Goal: Task Accomplishment & Management: Complete application form

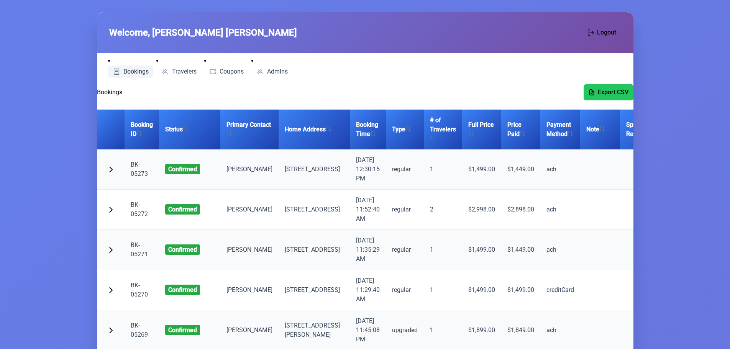
scroll to position [38, 0]
click at [110, 172] on span "button" at bounding box center [111, 168] width 6 height 6
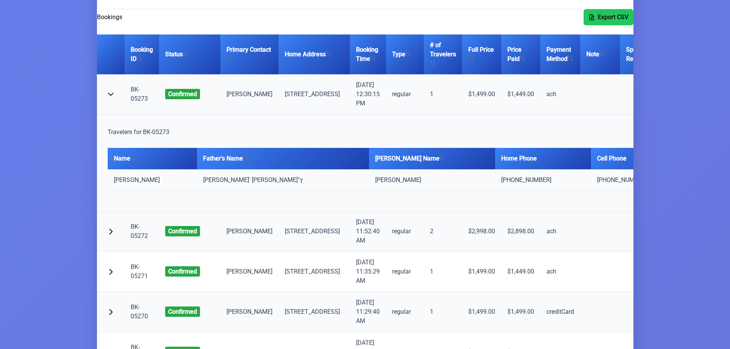
scroll to position [77, 0]
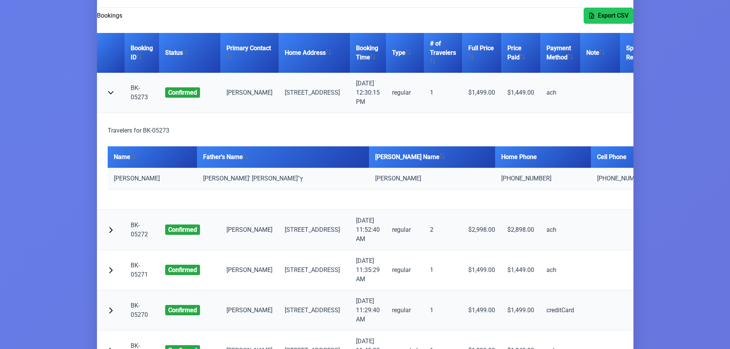
click at [139, 99] on link "BK-05273" at bounding box center [139, 92] width 17 height 16
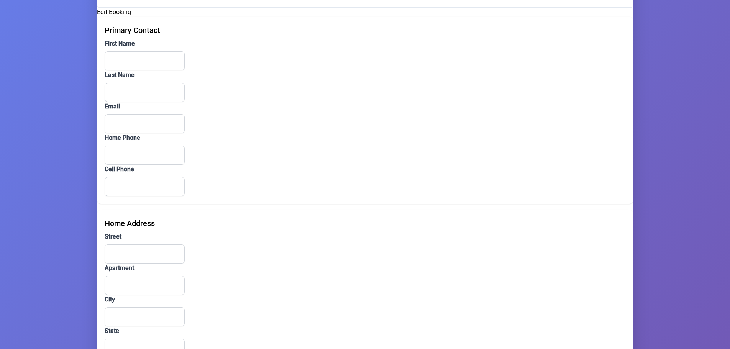
type input "Shmiel"
type input "Katz"
type input "shmilu1680@gmail.com"
type input "(718) 388-0929"
type input "(347) 385-9801"
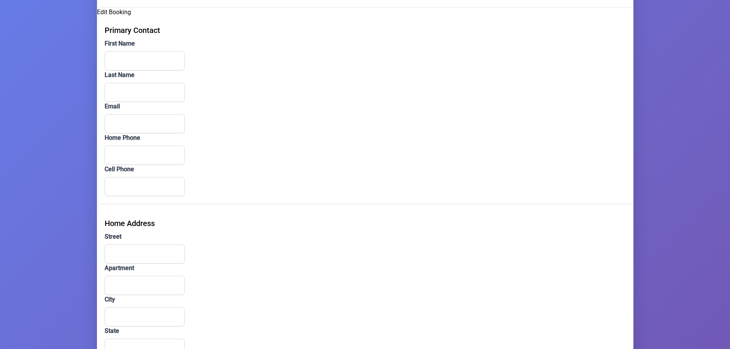
type input "206 Middleton Street"
type input "1"
type input "Brooklyn"
type input "NY"
type input "112062910"
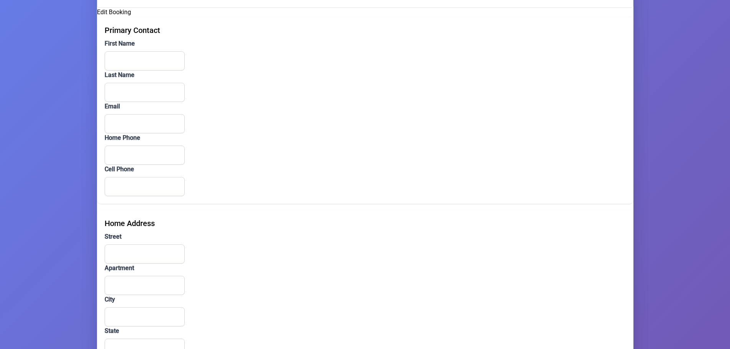
type input "גראס"
type input "BK-05270"
type input "ach"
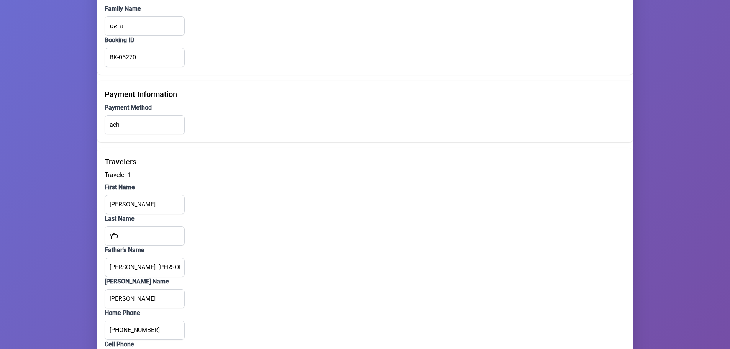
scroll to position [689, 0]
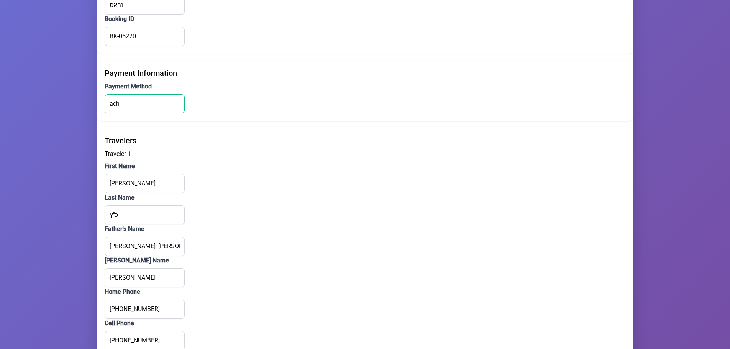
click at [118, 102] on input "ach" at bounding box center [145, 103] width 80 height 19
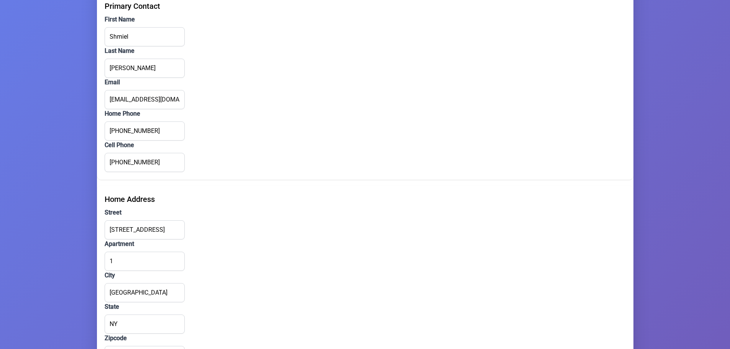
scroll to position [0, 0]
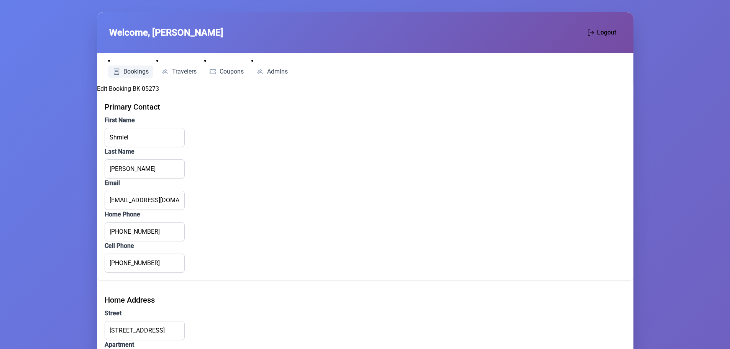
click at [136, 70] on span "Bookings" at bounding box center [135, 72] width 25 height 6
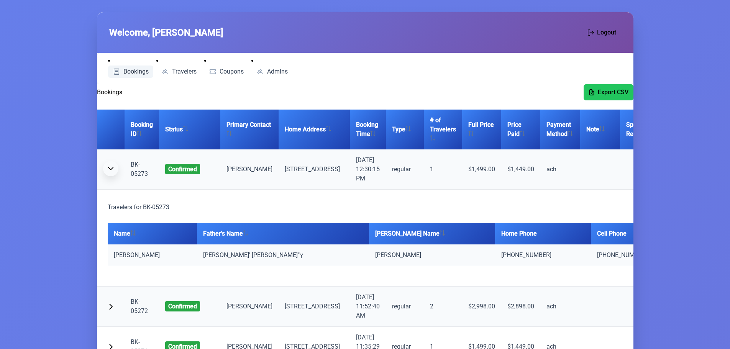
click at [114, 173] on button "button" at bounding box center [110, 168] width 15 height 15
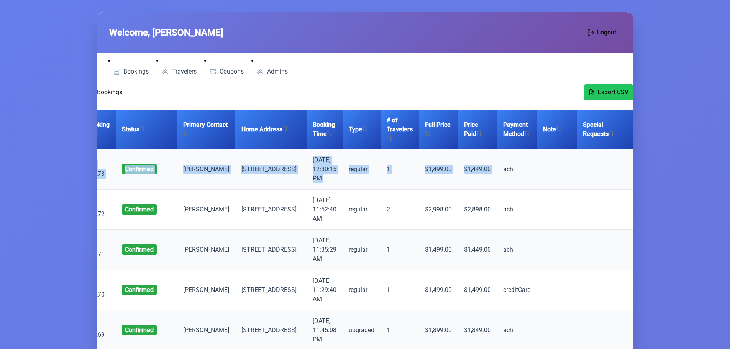
scroll to position [0, 51]
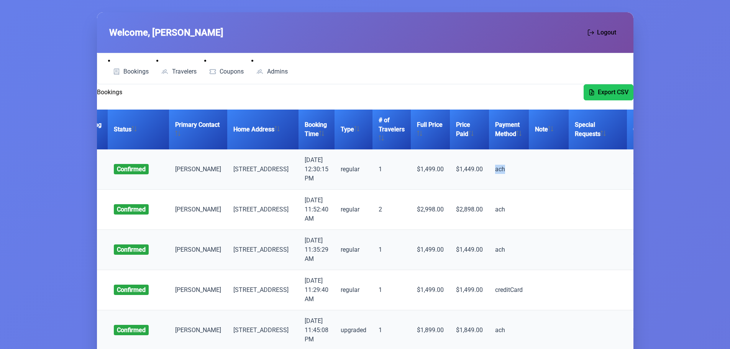
drag, startPoint x: 522, startPoint y: 175, endPoint x: 586, endPoint y: 175, distance: 63.6
click at [586, 175] on tr "BK-05273 confirmed Shmiel Katz 206 Middleton Street, Brooklyn 9/12/2025, 12:30:…" at bounding box center [365, 169] width 639 height 40
click at [584, 175] on td at bounding box center [597, 169] width 58 height 40
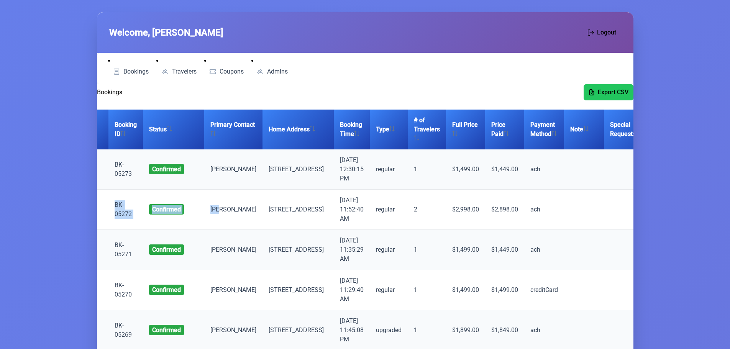
scroll to position [0, 0]
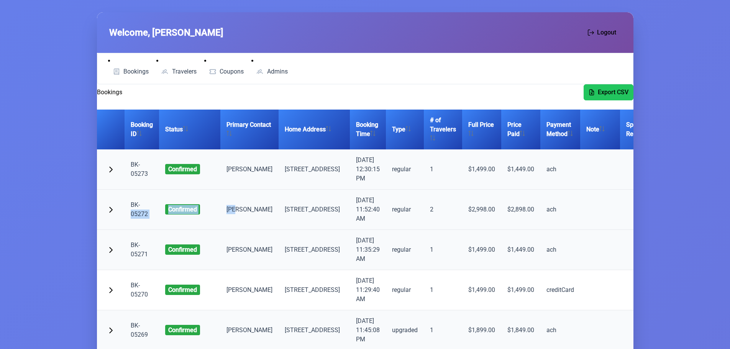
drag, startPoint x: 183, startPoint y: 214, endPoint x: 152, endPoint y: 205, distance: 32.2
click at [152, 205] on tr "BK-05272 confirmed abraham wertheimer 8 Austra Parkway, Monroe 9/12/2025, 11:52…" at bounding box center [416, 210] width 639 height 40
click at [154, 203] on td "BK-05272" at bounding box center [141, 210] width 34 height 40
click at [141, 69] on span "Bookings" at bounding box center [135, 72] width 25 height 6
click at [183, 71] on span "Travelers" at bounding box center [184, 72] width 25 height 6
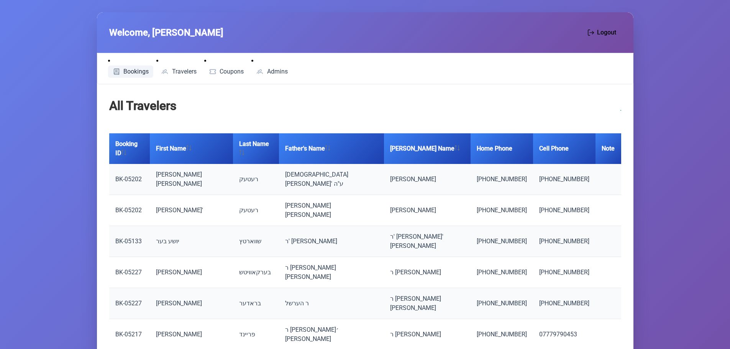
click at [133, 71] on span "Bookings" at bounding box center [135, 72] width 25 height 6
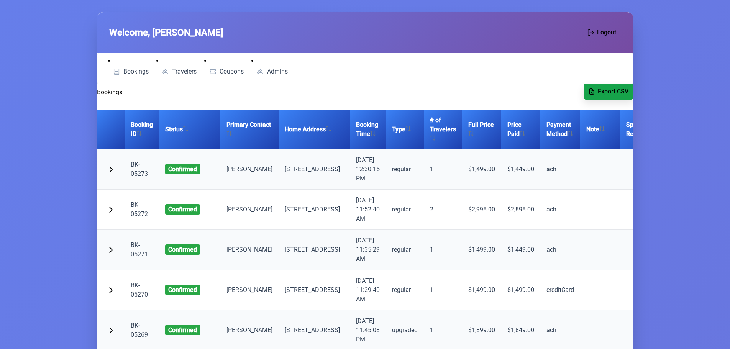
click at [614, 91] on span "Export CSV" at bounding box center [612, 91] width 31 height 9
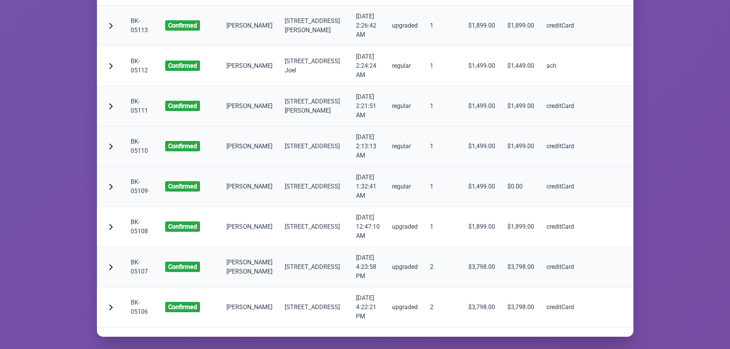
scroll to position [6283, 0]
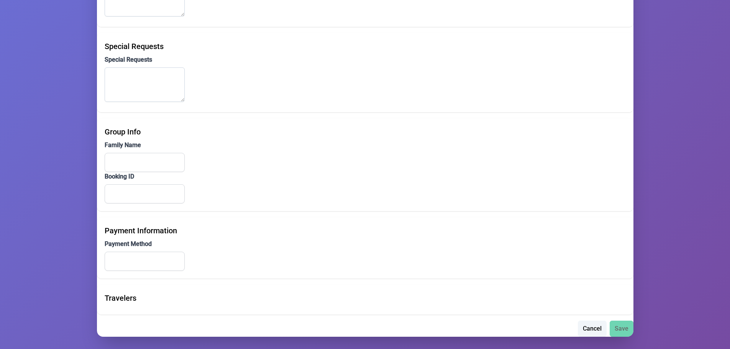
type input "Joel"
type input "Mittelman"
type input "Hub.s29@gmail.com"
type input "(347) 746-3297"
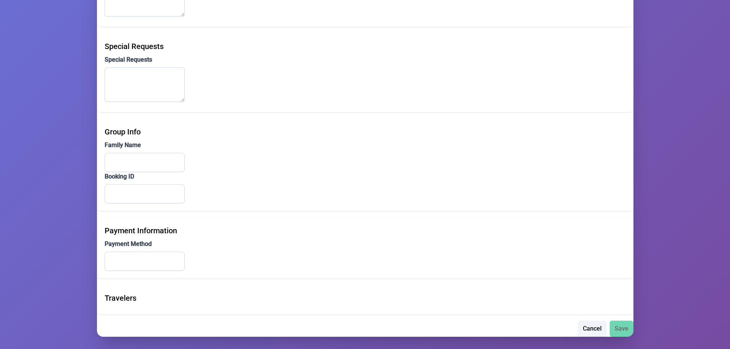
type input "28 South 9th Street"
type input "2c"
type input "Brooklyn"
type input "NY"
type input "11249"
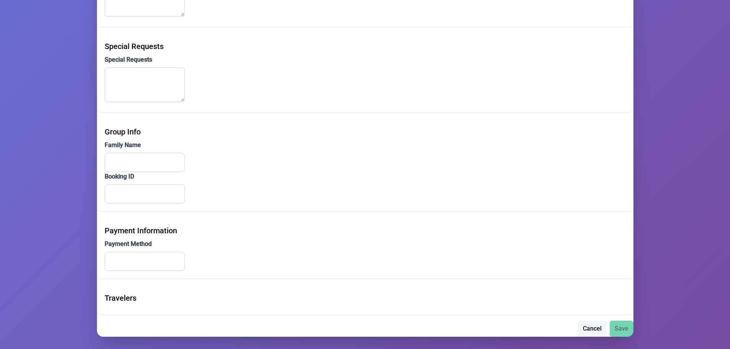
type input "ר אהרן הערש מיטטעלמאן"
type input "BK-12345"
type input "ach"
click at [123, 304] on div "Travelers" at bounding box center [365, 300] width 536 height 30
drag, startPoint x: 132, startPoint y: 314, endPoint x: 131, endPoint y: 296, distance: 17.7
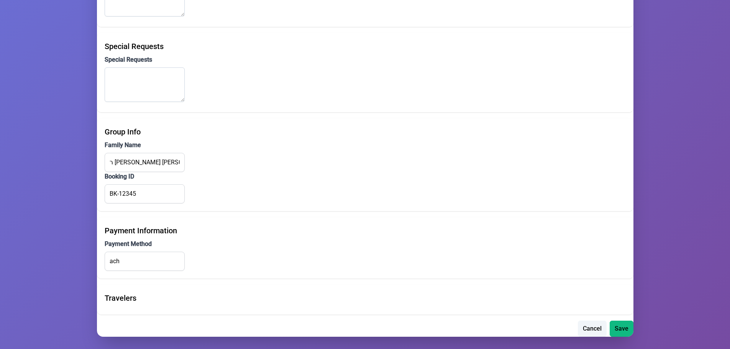
click at [132, 310] on div "Travelers" at bounding box center [365, 300] width 536 height 30
click at [131, 296] on div "Travelers" at bounding box center [365, 297] width 521 height 11
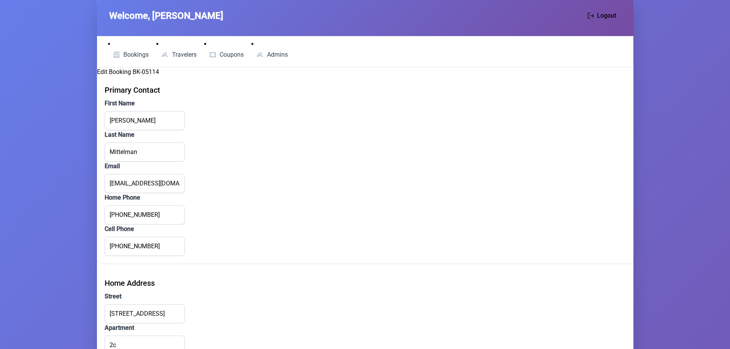
scroll to position [0, 0]
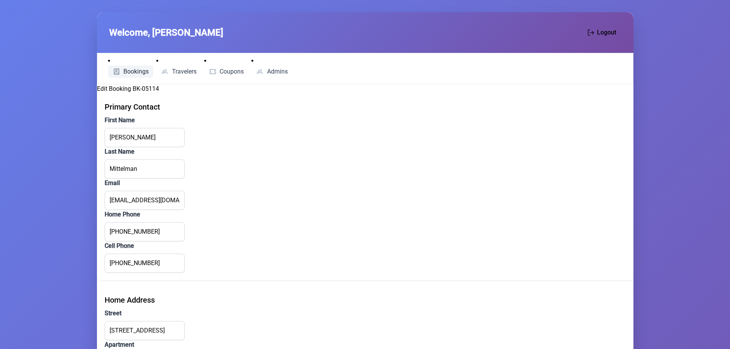
click at [129, 71] on span "Bookings" at bounding box center [135, 72] width 25 height 6
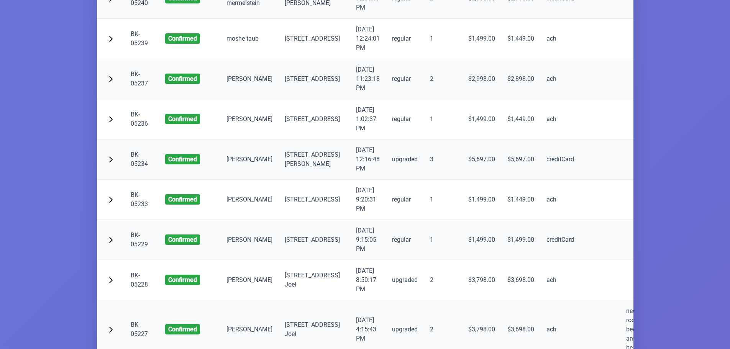
scroll to position [1762, 0]
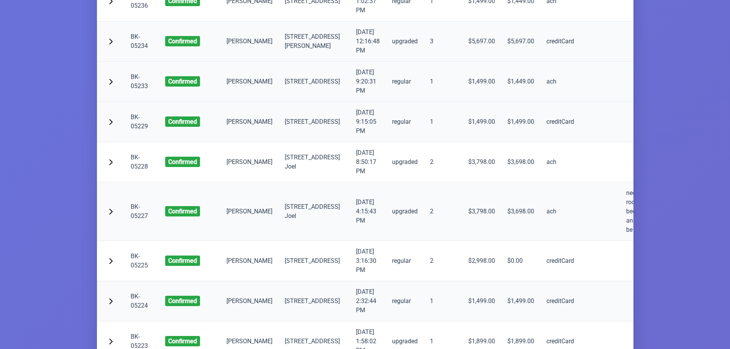
click at [136, 90] on link "BK-05233" at bounding box center [139, 81] width 17 height 16
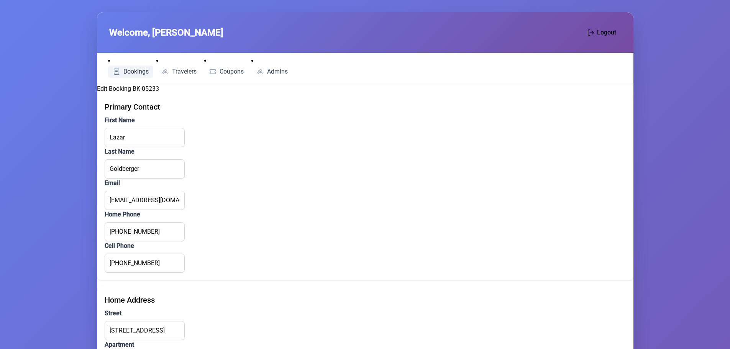
click at [135, 69] on span "Bookings" at bounding box center [135, 72] width 25 height 6
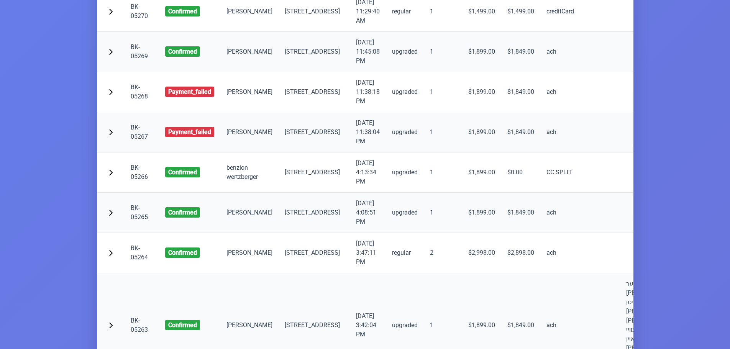
scroll to position [306, 0]
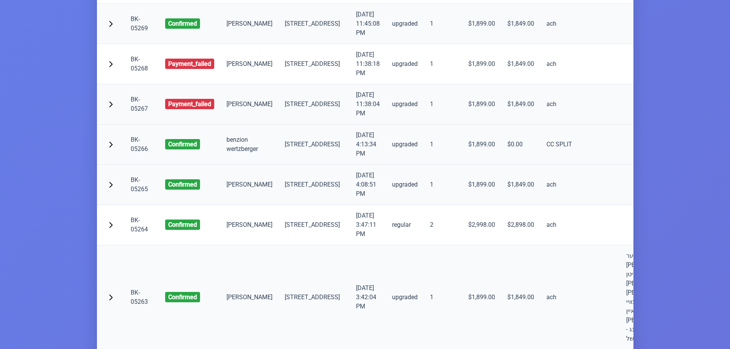
click at [142, 152] on link "BK-05266" at bounding box center [139, 144] width 17 height 16
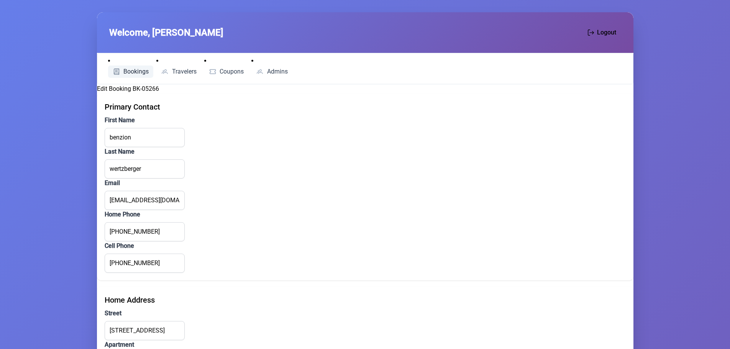
click at [136, 70] on span "Bookings" at bounding box center [135, 72] width 25 height 6
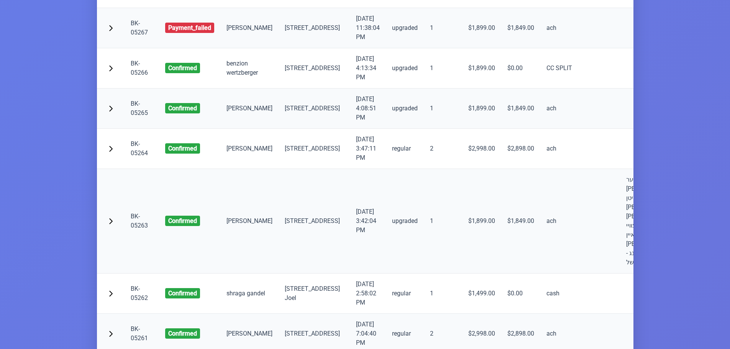
scroll to position [383, 0]
click at [136, 156] on link "BK-05264" at bounding box center [139, 148] width 17 height 16
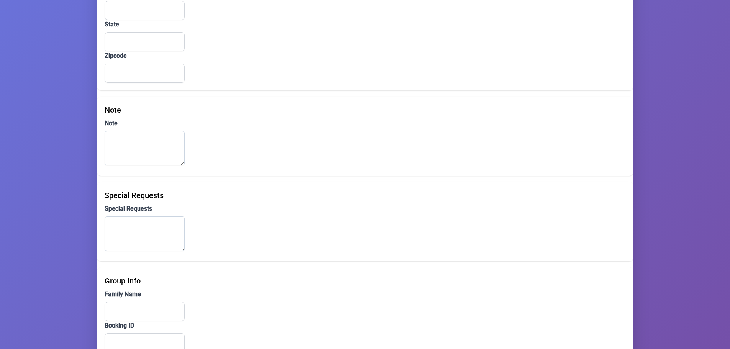
type input "yosef"
type input "stern"
type input "yg.utabp@gmail.com"
type input "(718) 854-4108"
type input "(646) 772-8459"
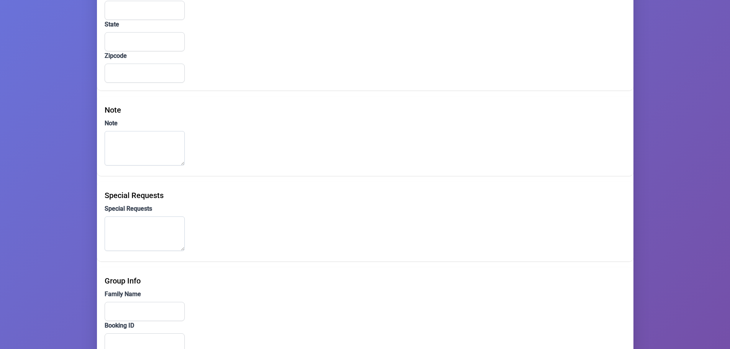
type input "1552 45th Street"
type input "3"
type input "Brooklyn"
type input "NY"
type input "11219"
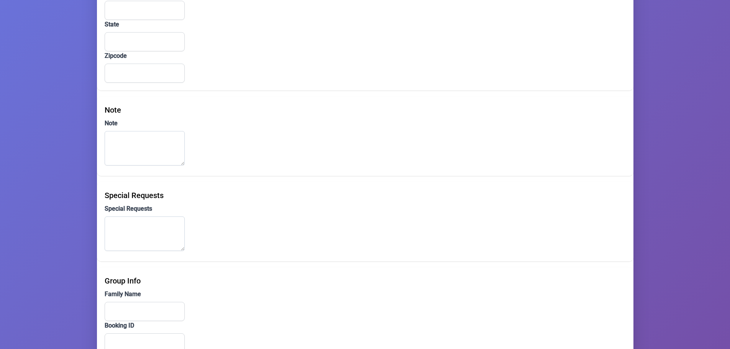
type input "שטערן"
type input "BK-05263"
type input "ach"
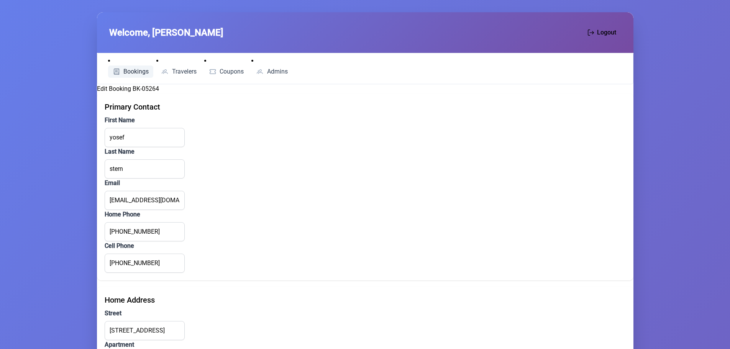
click at [125, 71] on span "Bookings" at bounding box center [135, 72] width 25 height 6
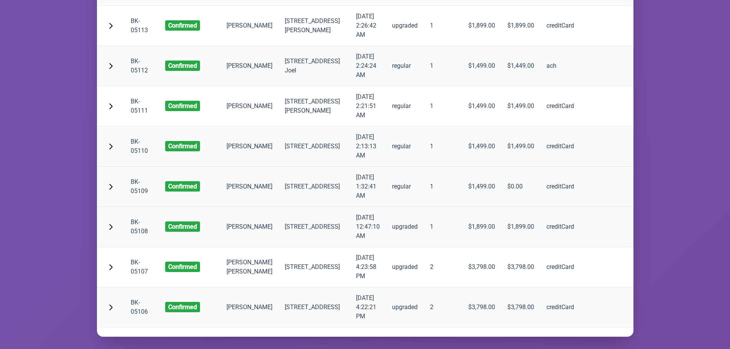
scroll to position [6242, 0]
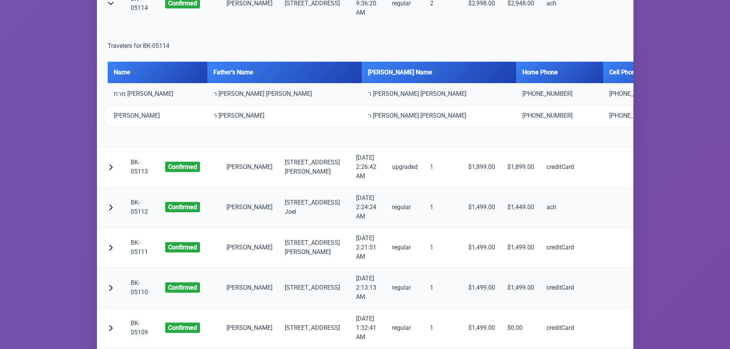
click at [137, 11] on link "BK-05114" at bounding box center [139, 3] width 17 height 16
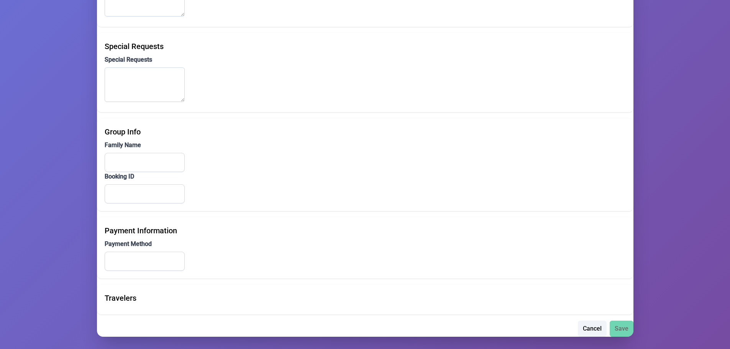
scroll to position [532, 0]
type input "Joel"
type input "Mittelman"
type input "Hub.s29@gmail.com"
type input "(347) 746-3297"
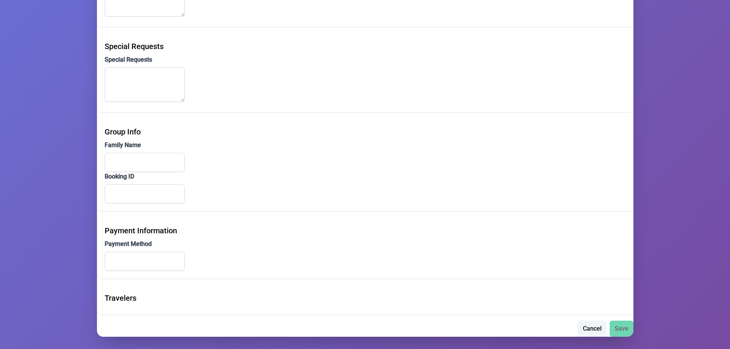
type input "(347) 746-3297"
type input "28 South 9th Street"
type input "2c"
type input "Brooklyn"
type input "NY"
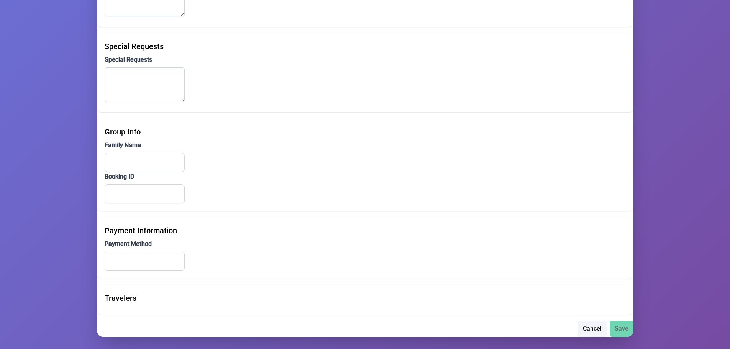
type input "11249"
type input "ר אהרן הערש מיטטעלמאן"
type input "BK-12345"
type input "ach"
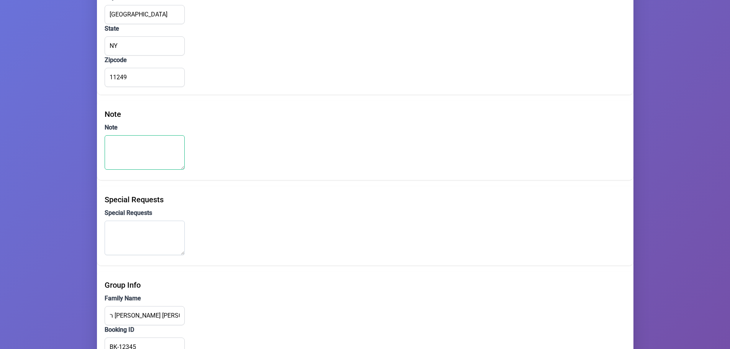
click at [151, 146] on textarea "Note" at bounding box center [145, 152] width 80 height 34
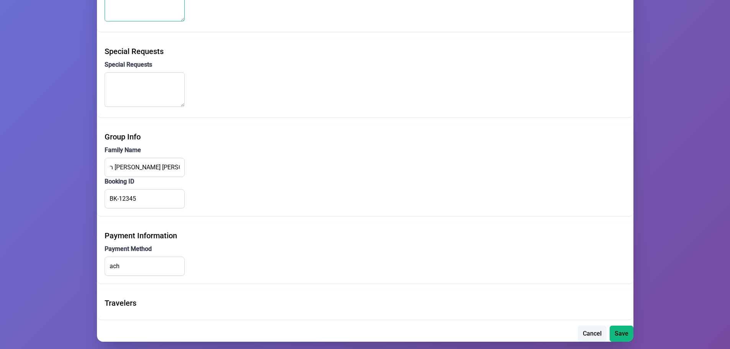
scroll to position [532, 0]
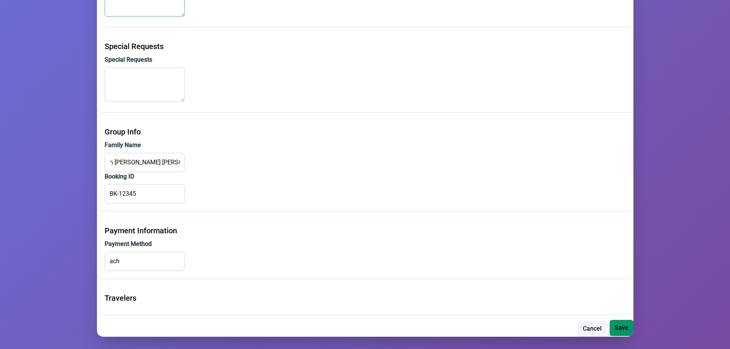
type textarea "Canceled"
click at [617, 330] on span "Save" at bounding box center [621, 327] width 14 height 9
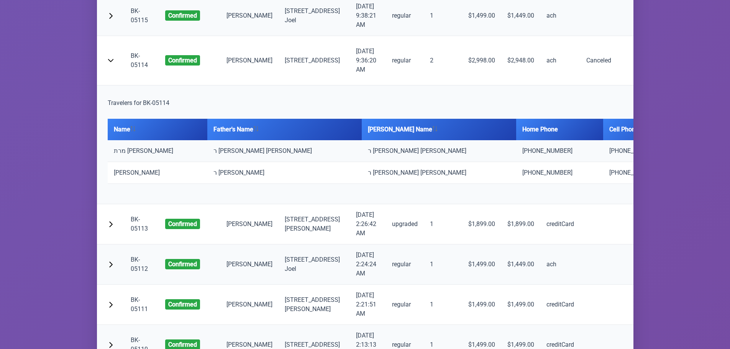
scroll to position [6161, 0]
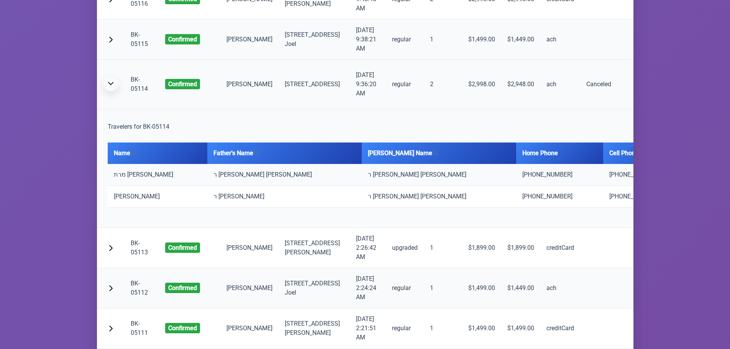
click at [108, 87] on span "button" at bounding box center [111, 83] width 6 height 6
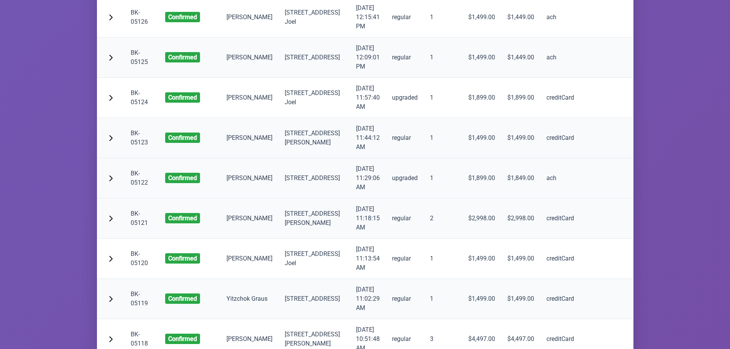
scroll to position [5740, 0]
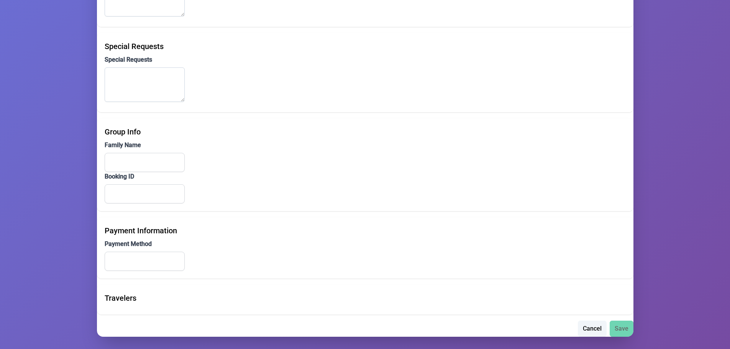
type input "Moty Zyshe"
type input "Schnitzler"
type input "zschnitzler@gmail.com"
type input "183 Skillman Street"
type input "#2"
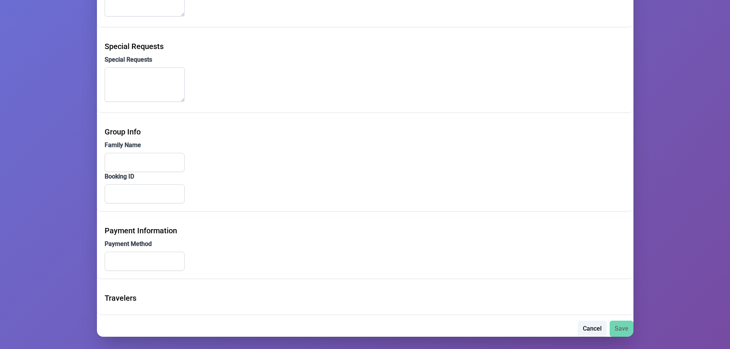
type input "Brooklyn"
type input "NY"
type input "11205"
type textarea "Booking Upgraded. Charged additional $400. on 9/3"
type input "creditCard"
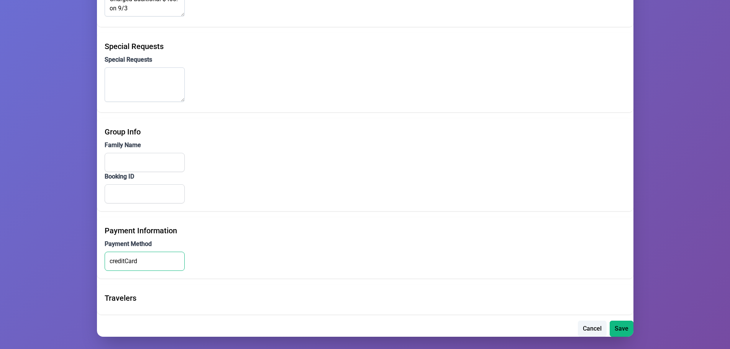
click at [129, 261] on input "creditCard" at bounding box center [145, 261] width 80 height 19
click at [591, 327] on span "Cancel" at bounding box center [591, 327] width 19 height 9
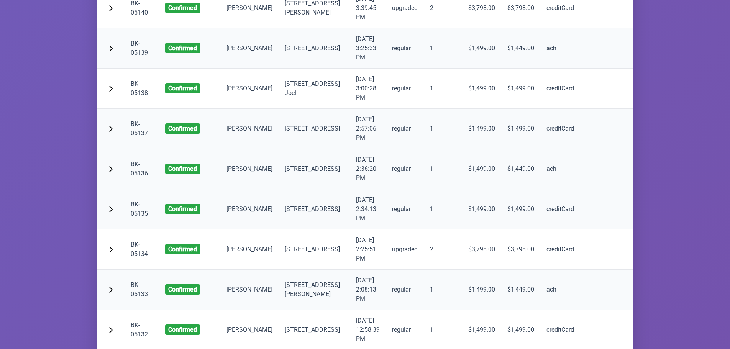
scroll to position [5152, 0]
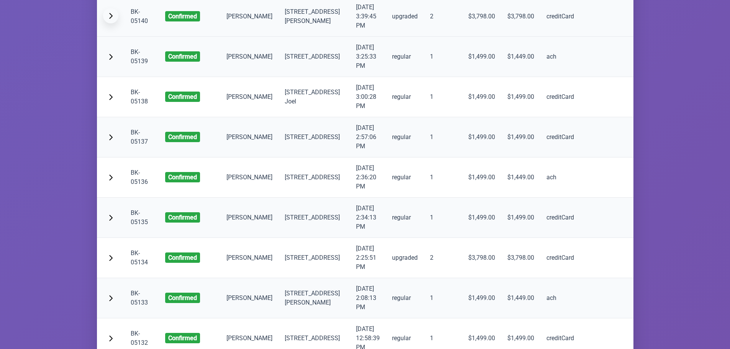
click at [109, 19] on span "button" at bounding box center [111, 16] width 6 height 6
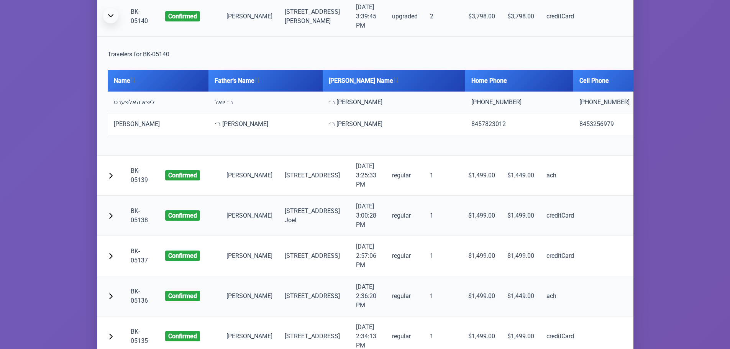
click at [110, 19] on span "button" at bounding box center [111, 16] width 6 height 6
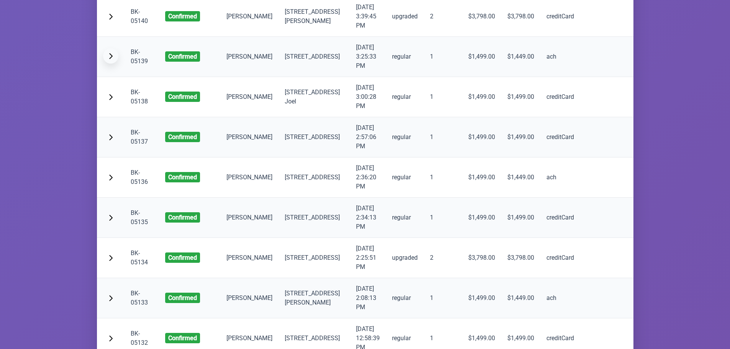
click at [109, 59] on span "button" at bounding box center [111, 56] width 6 height 6
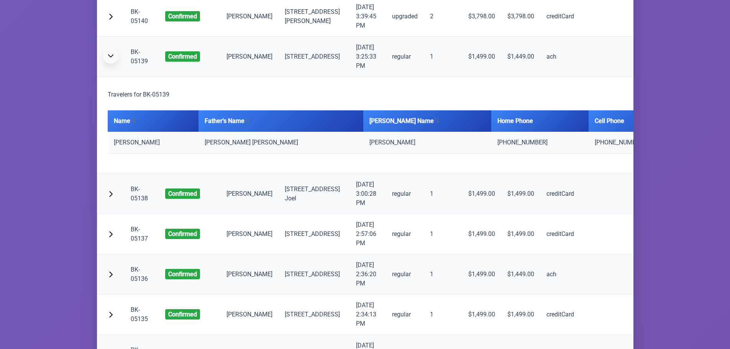
click at [109, 59] on span "button" at bounding box center [111, 56] width 6 height 6
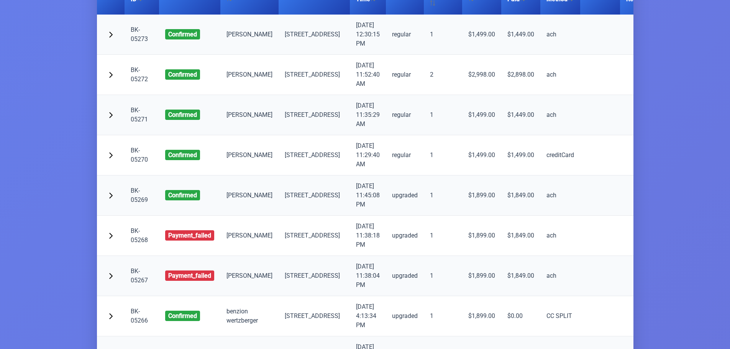
scroll to position [0, 0]
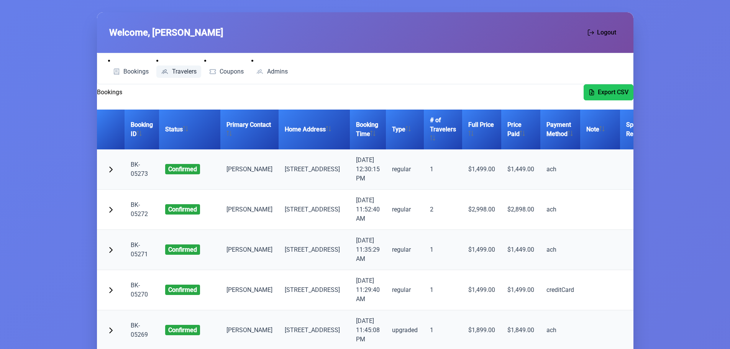
click at [175, 69] on span "Travelers" at bounding box center [184, 72] width 25 height 6
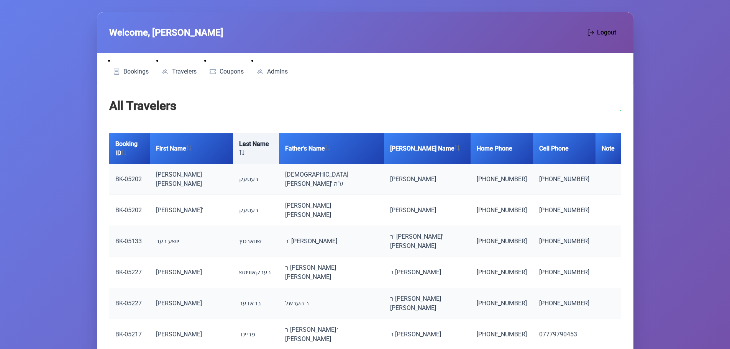
click at [249, 141] on th "Last Name" at bounding box center [256, 148] width 46 height 31
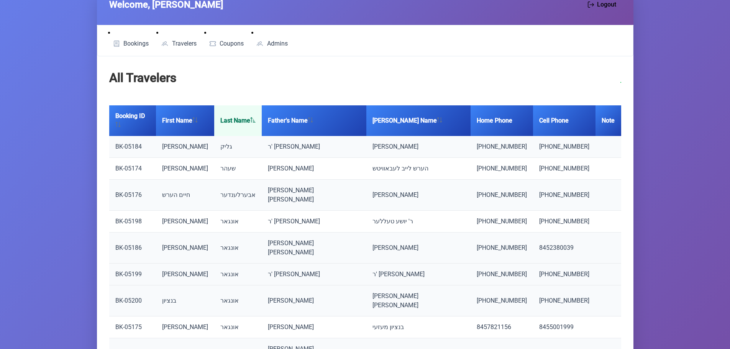
scroll to position [80, 0]
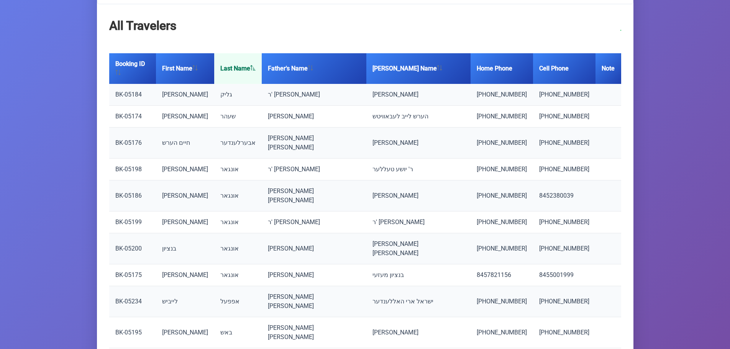
drag, startPoint x: 451, startPoint y: 275, endPoint x: 445, endPoint y: 285, distance: 11.6
click at [451, 330] on li "50" at bounding box center [444, 337] width 25 height 15
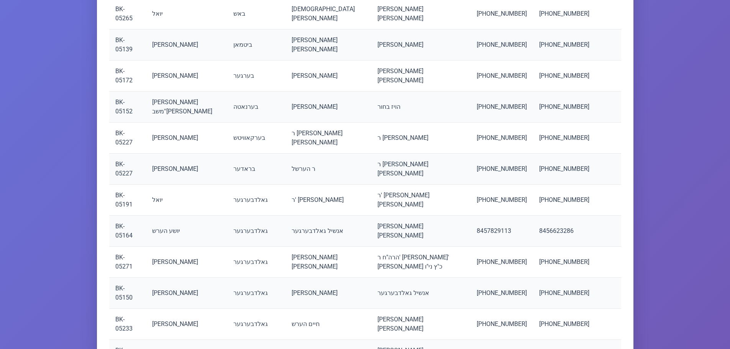
scroll to position [953, 0]
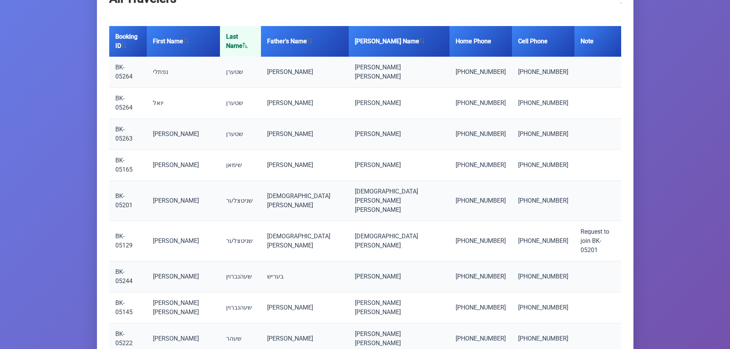
scroll to position [146, 0]
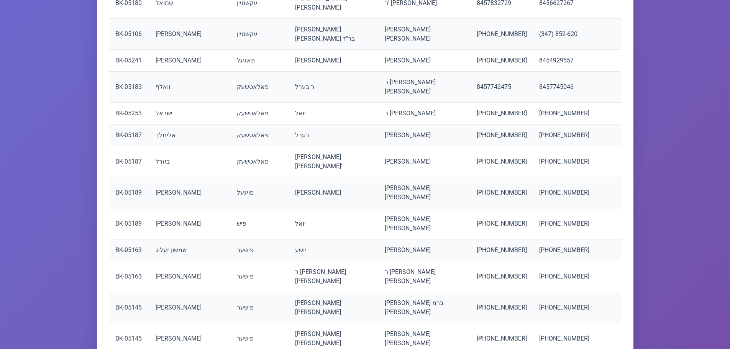
scroll to position [953, 0]
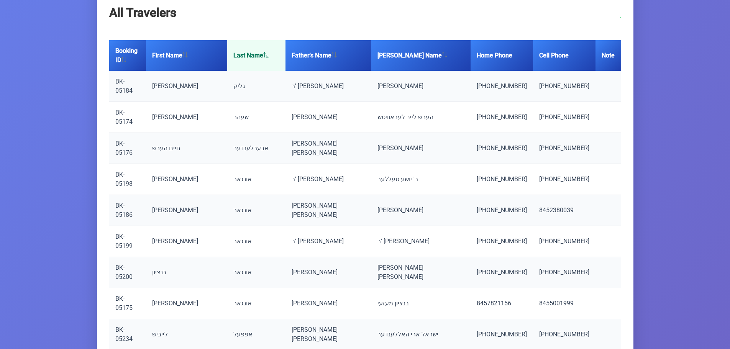
scroll to position [0, 0]
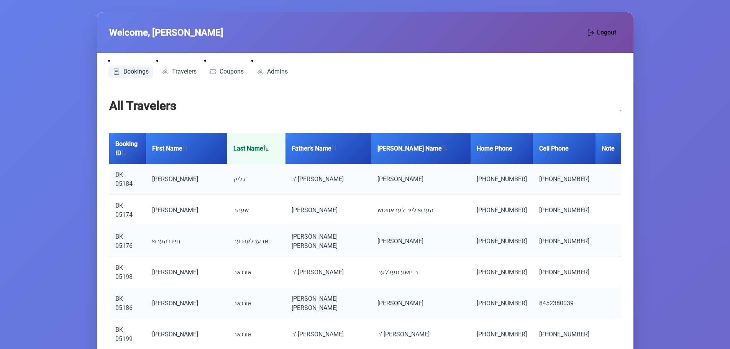
click at [128, 67] on link "Bookings" at bounding box center [131, 71] width 46 height 12
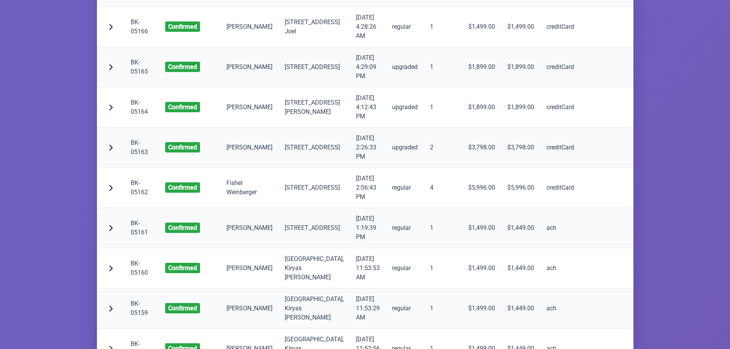
scroll to position [4098, 0]
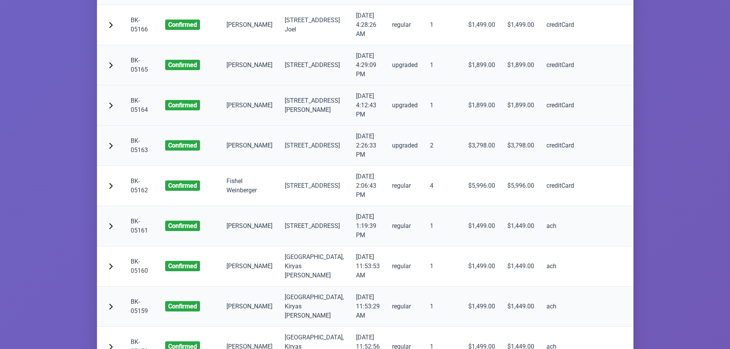
click at [141, 113] on link "BK-05164" at bounding box center [139, 105] width 17 height 16
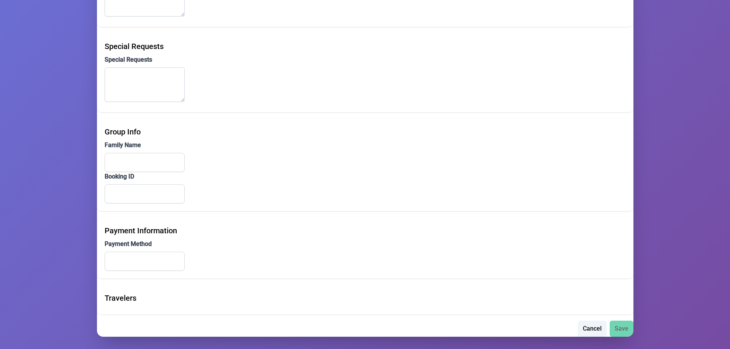
scroll to position [532, 0]
type input "shia"
type input "Goldberger"
type input "shiagoldberger@gmail.com"
type input "(845) 782-9113"
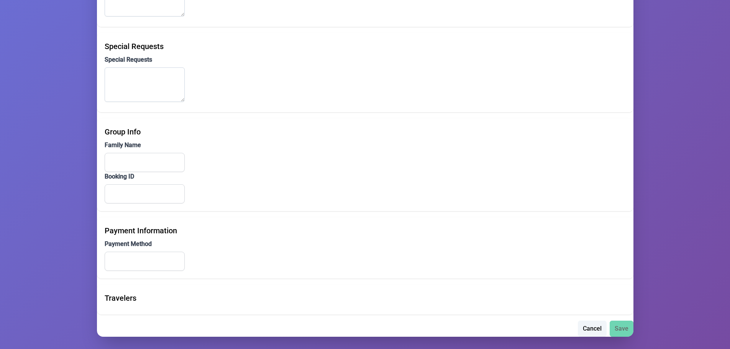
type input "(845) 662-3286"
type input "5 Van Buren Drive"
type input "Unit 402"
type input "Kiryas Joel"
type input "NY"
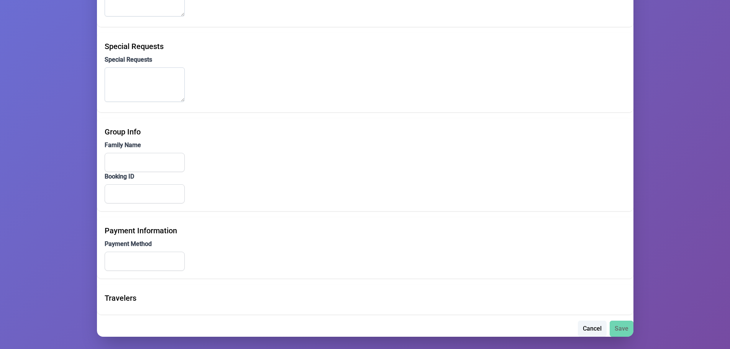
type input "10950"
type input "אונגאר"
type input "BK-00000"
type input "creditCard"
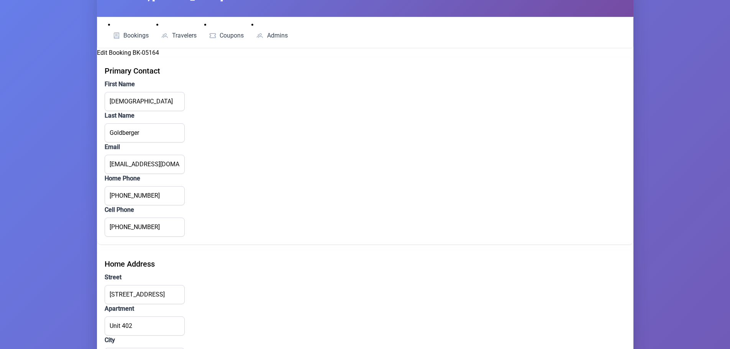
scroll to position [0, 0]
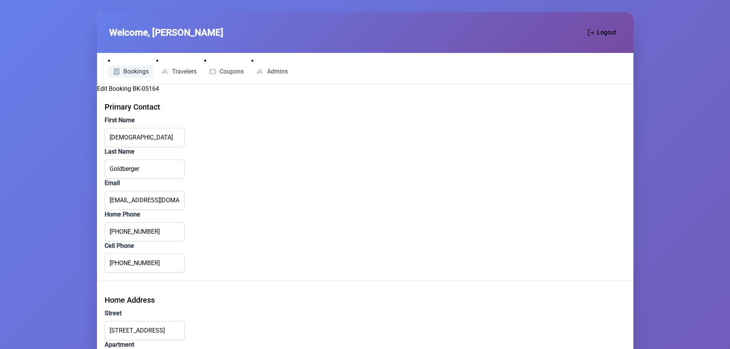
click at [133, 72] on span "Bookings" at bounding box center [135, 72] width 25 height 6
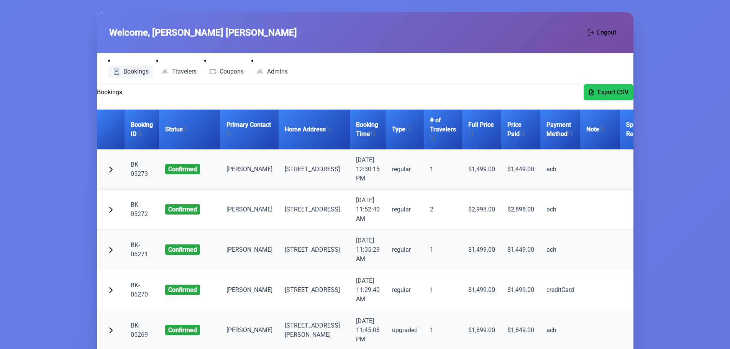
click at [134, 74] on span "Bookings" at bounding box center [135, 72] width 25 height 6
